Goal: Information Seeking & Learning: Learn about a topic

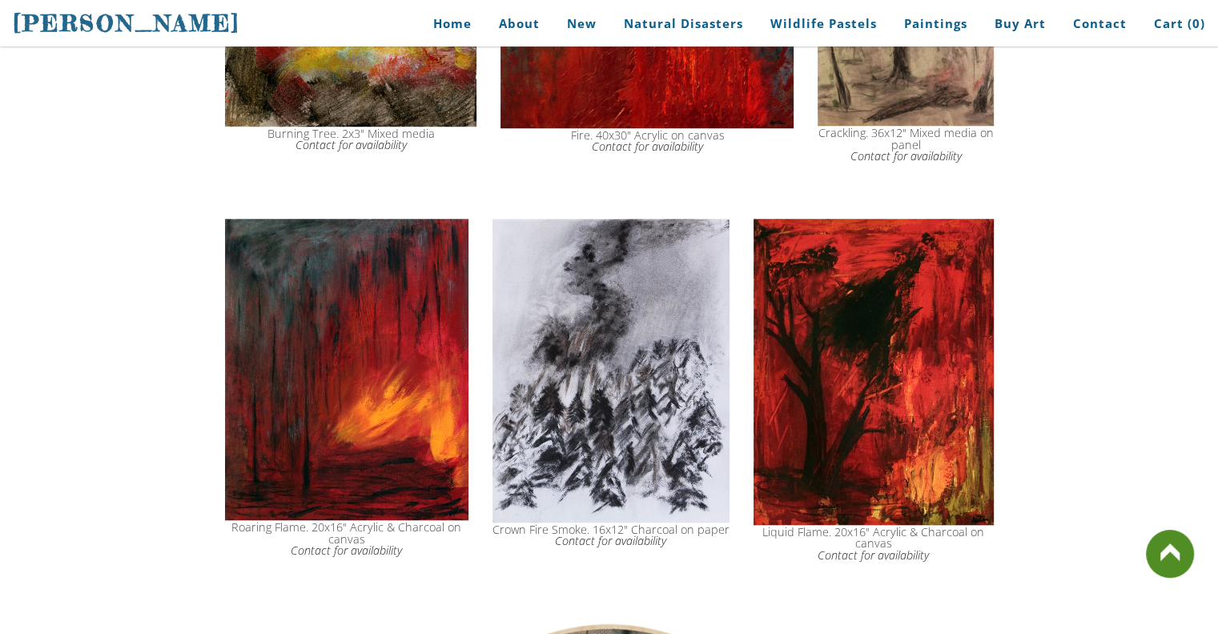
scroll to position [533, 0]
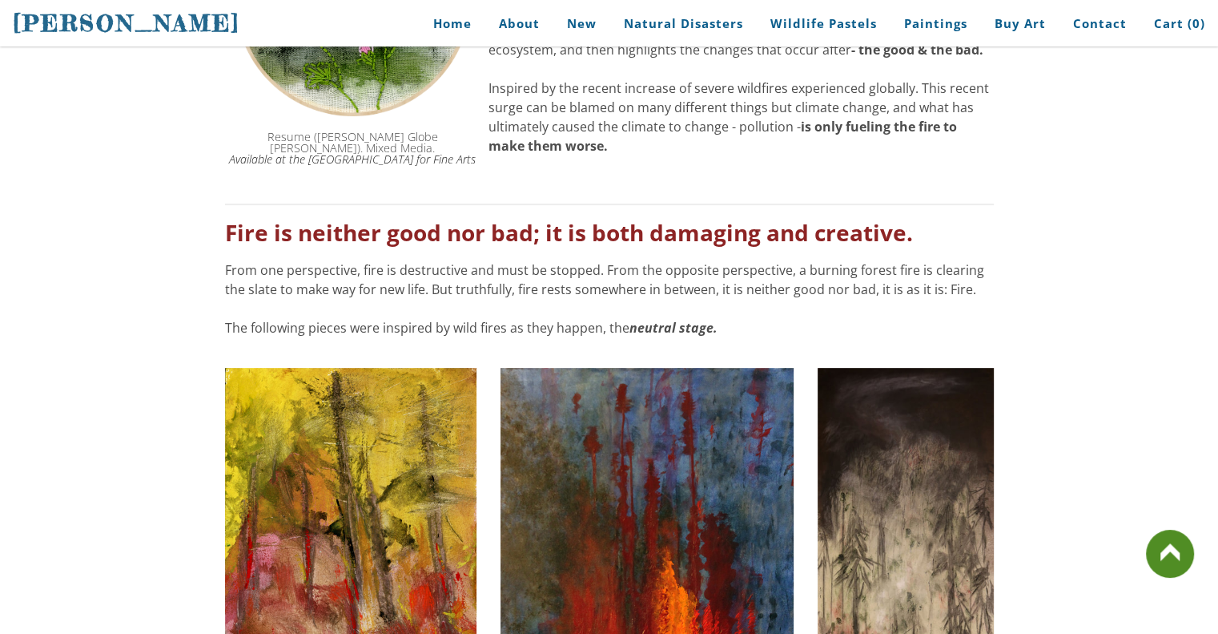
drag, startPoint x: 721, startPoint y: 338, endPoint x: 214, endPoint y: 229, distance: 518.6
click at [229, 231] on font "Fire is neither good nor bad; it is both damaging and creative." at bounding box center [569, 232] width 688 height 30
click at [225, 233] on font "Fire is neither good nor bad; it is both damaging and creative." at bounding box center [569, 232] width 688 height 30
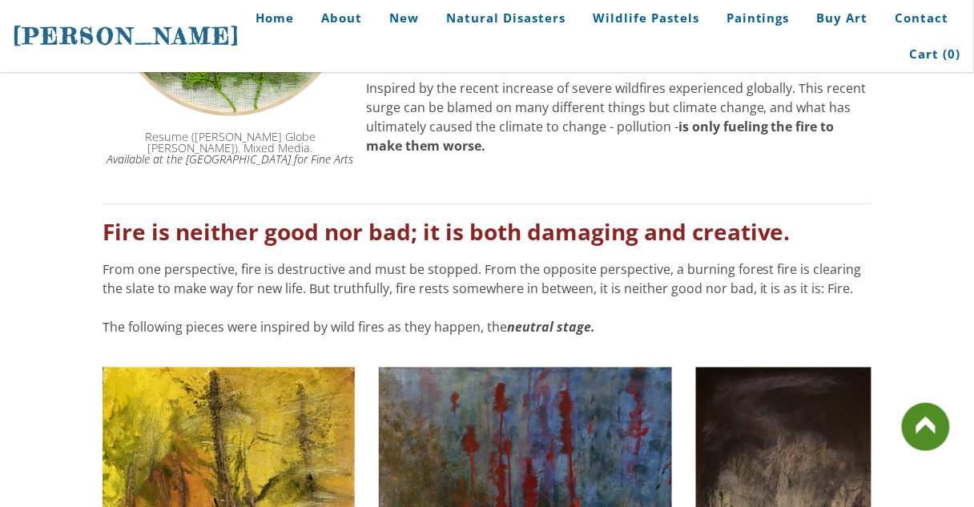
click at [112, 233] on font "Fire is neither good nor bad; it is both damaging and creative." at bounding box center [447, 232] width 688 height 30
drag, startPoint x: 106, startPoint y: 233, endPoint x: 621, endPoint y: 315, distance: 521.5
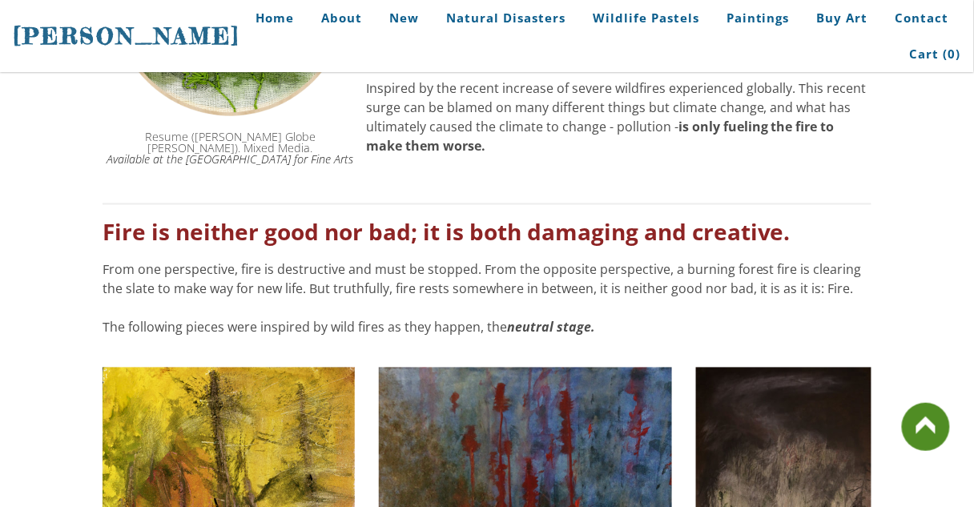
drag, startPoint x: 592, startPoint y: 330, endPoint x: 563, endPoint y: 328, distance: 28.9
click at [563, 328] on div "From one perspective, fire is destructive and must be stopped. From the opposit…" at bounding box center [487, 298] width 769 height 77
drag, startPoint x: 561, startPoint y: 328, endPoint x: 527, endPoint y: 329, distance: 33.7
click at [552, 329] on strong "neutral stage." at bounding box center [551, 328] width 88 height 18
drag, startPoint x: 105, startPoint y: 235, endPoint x: 605, endPoint y: 328, distance: 508.4
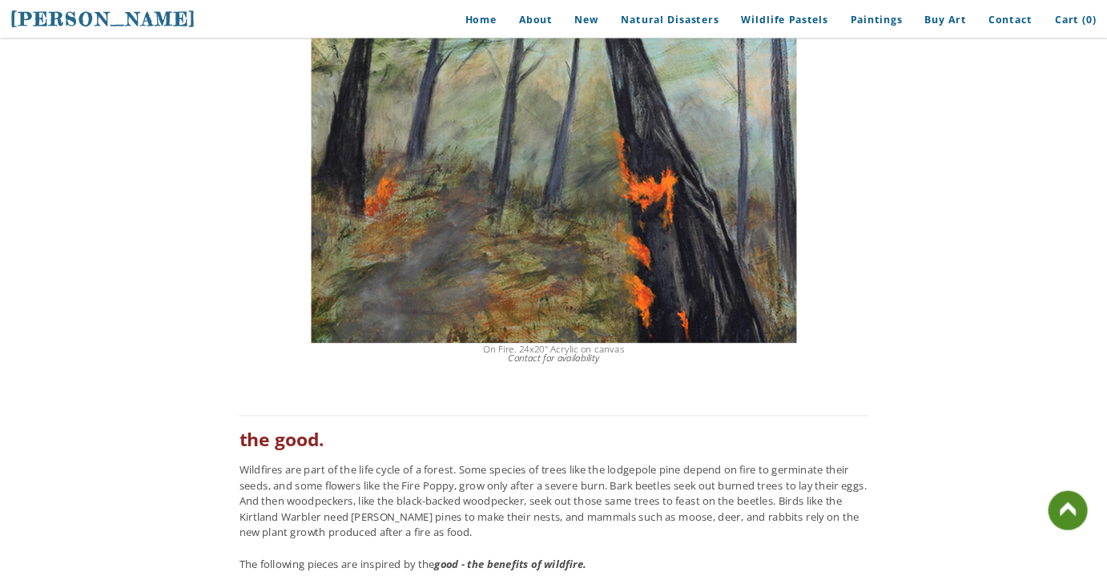
scroll to position [2993, 0]
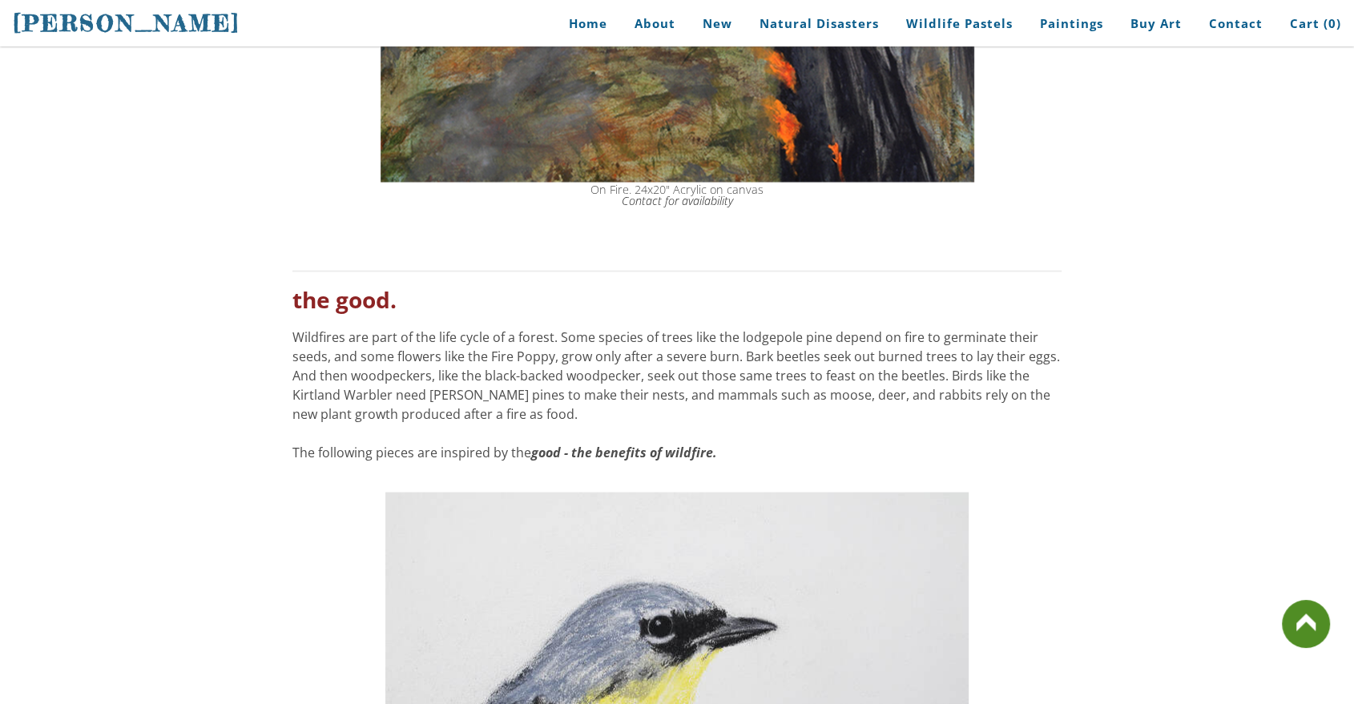
drag, startPoint x: 570, startPoint y: 421, endPoint x: 314, endPoint y: 329, distance: 272.4
click at [327, 342] on div "Wildfires are part of the life cycle of a forest. Some species of trees like th…" at bounding box center [676, 394] width 769 height 135
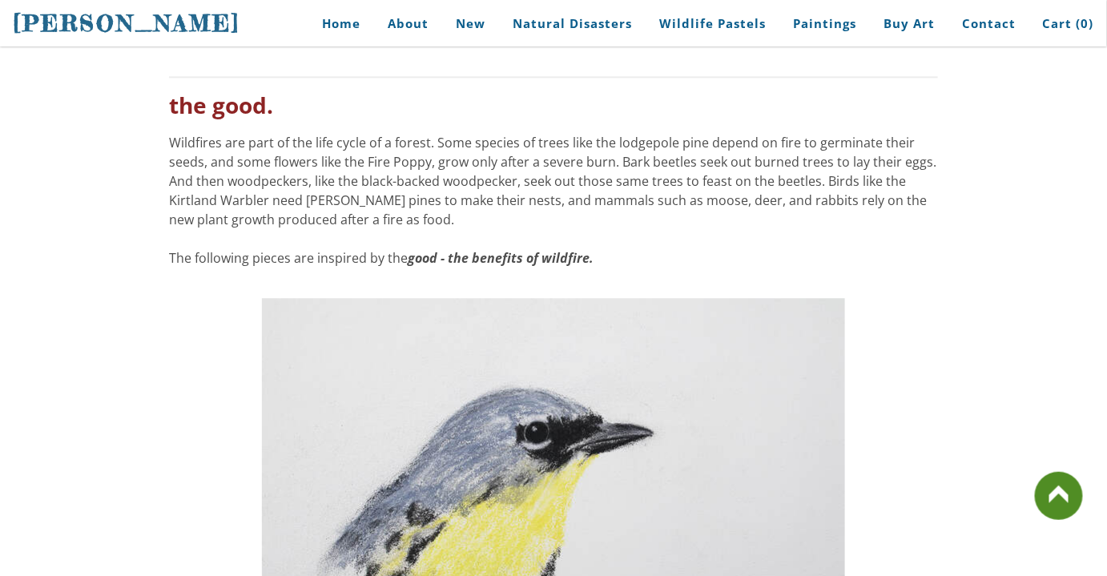
scroll to position [3381, 0]
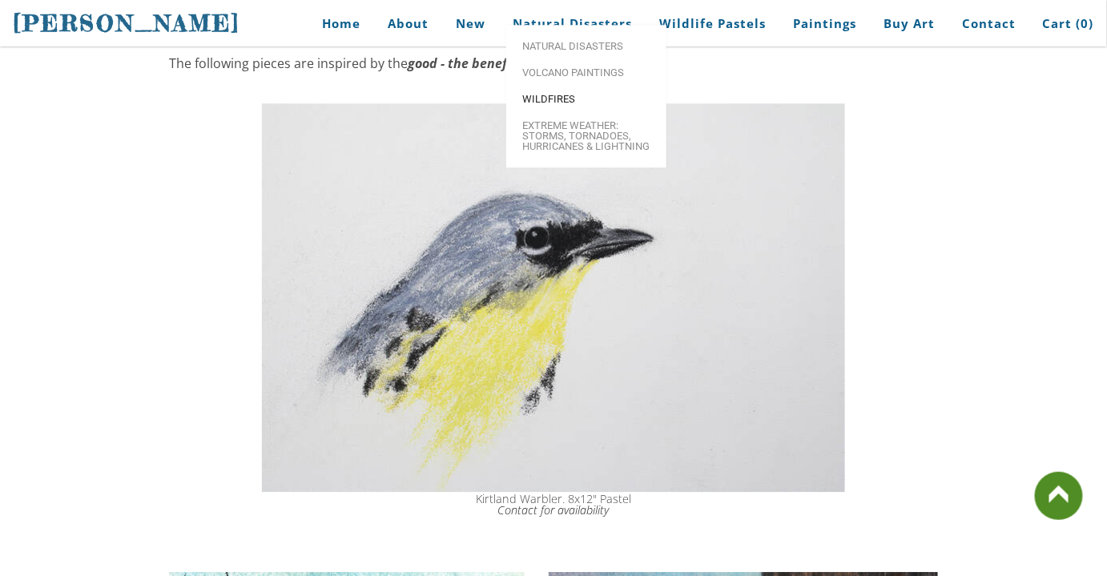
click at [564, 104] on span "Wildfires" at bounding box center [586, 99] width 128 height 10
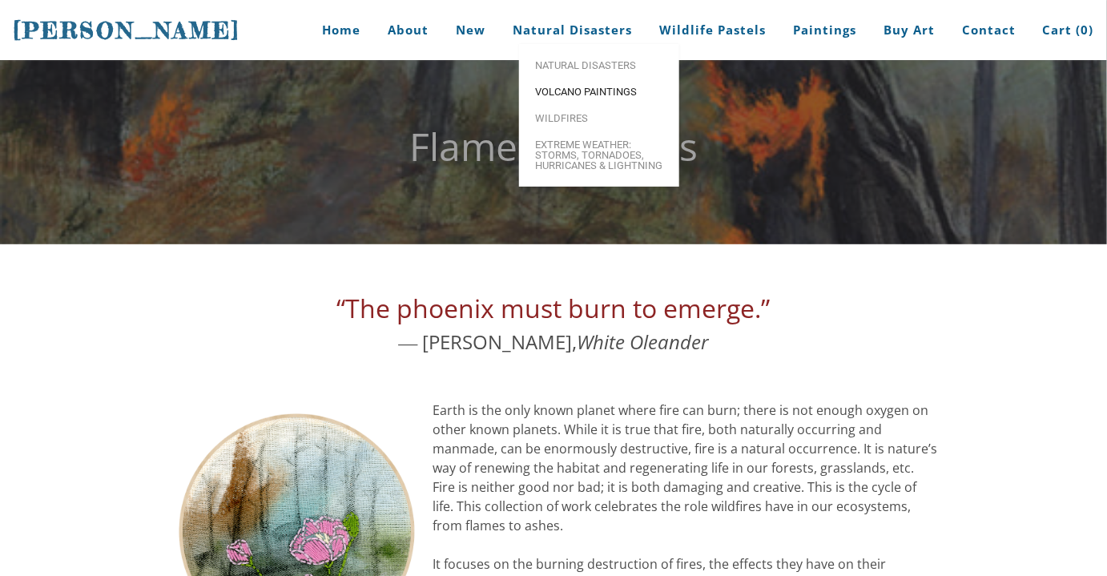
click at [580, 98] on link "Volcano paintings" at bounding box center [599, 91] width 160 height 26
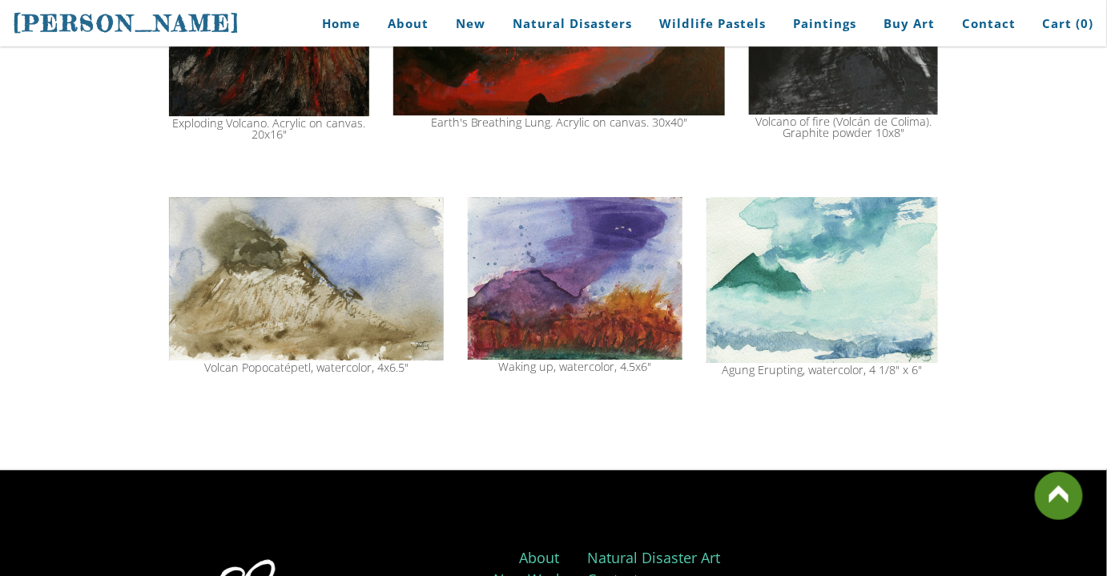
scroll to position [1807, 0]
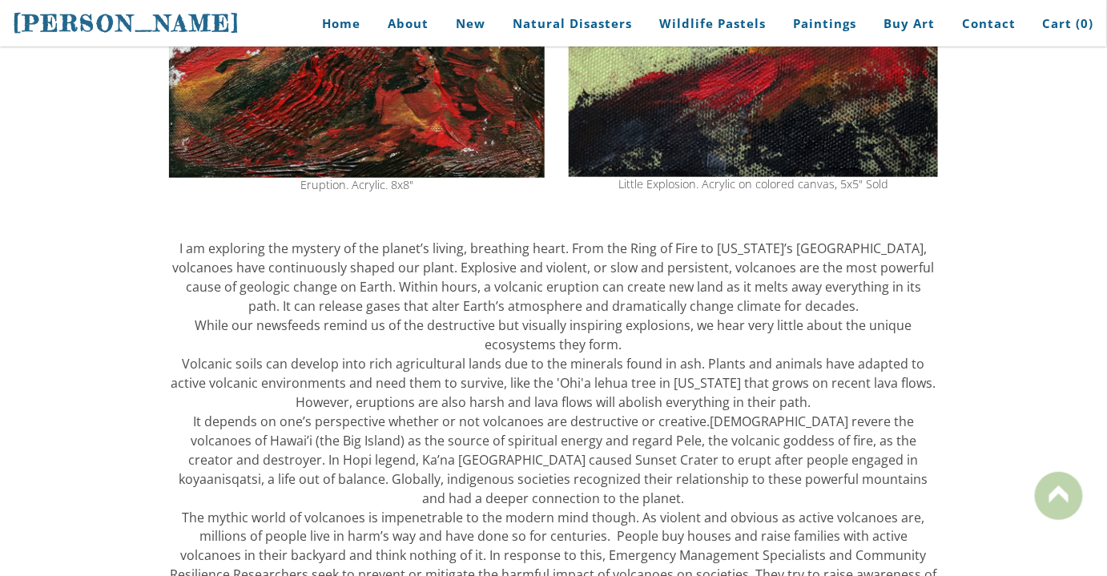
scroll to position [545, 0]
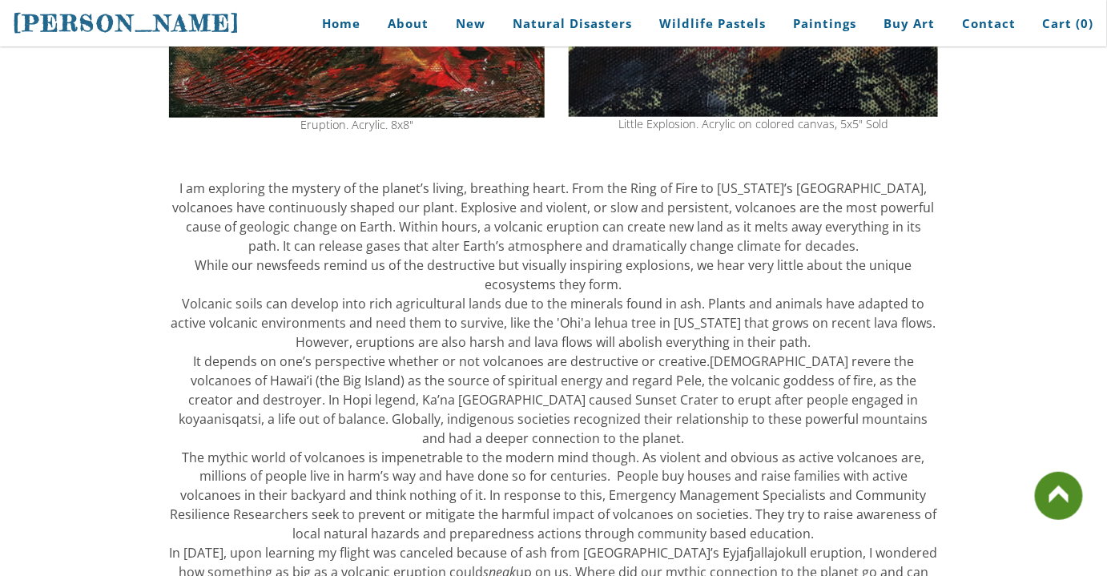
drag, startPoint x: 670, startPoint y: 316, endPoint x: 583, endPoint y: 258, distance: 104.6
click at [583, 258] on div "​I am exploring the mystery of the planet’s living, breathing heart. From the R…" at bounding box center [553, 419] width 769 height 481
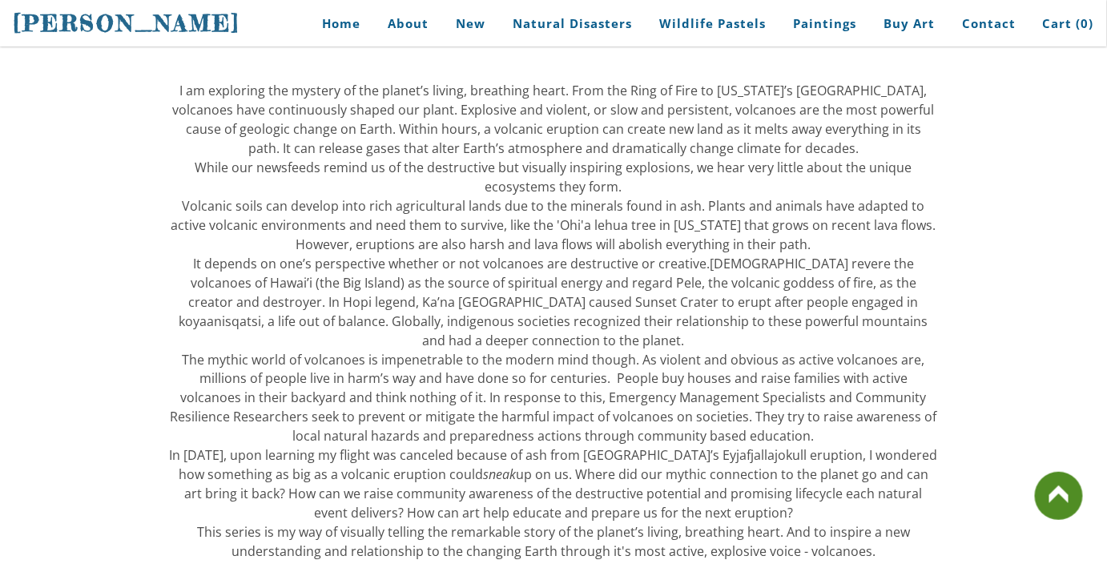
scroll to position [739, 0]
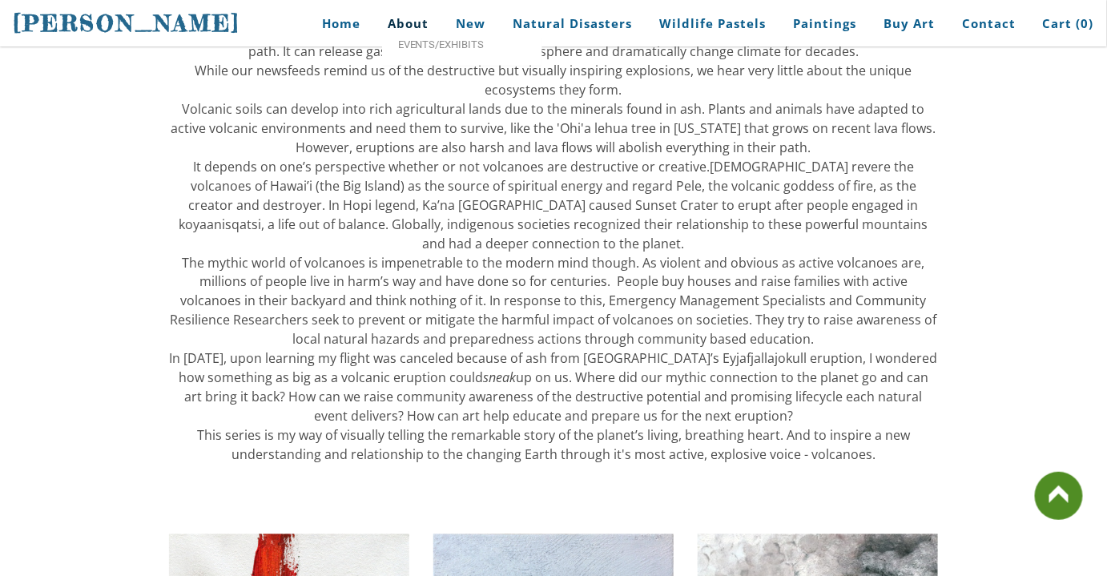
click at [424, 17] on link "About" at bounding box center [408, 24] width 65 height 36
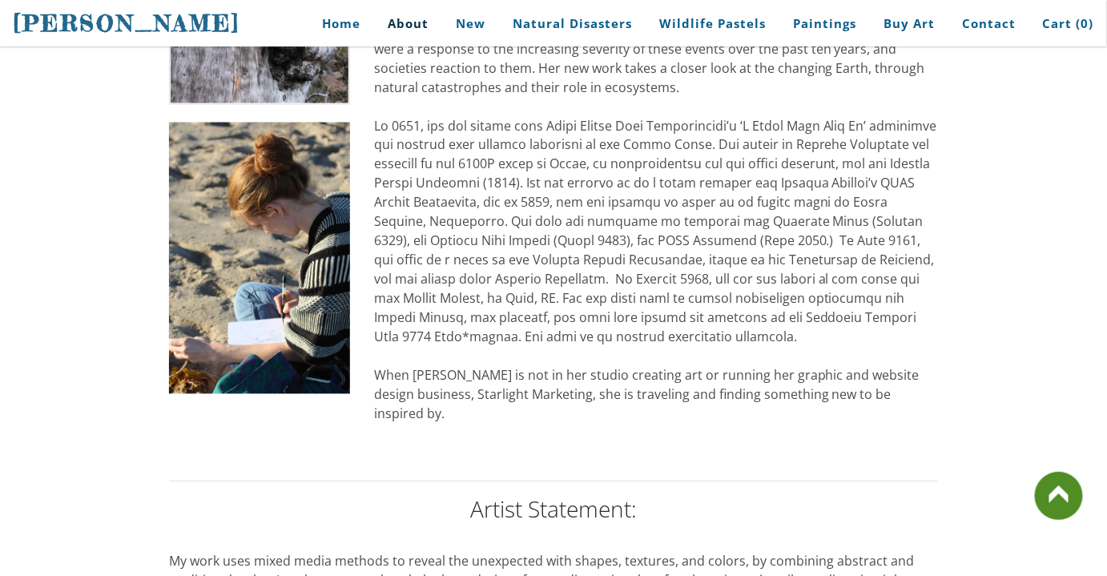
scroll to position [971, 0]
